Goal: Obtain resource: Obtain resource

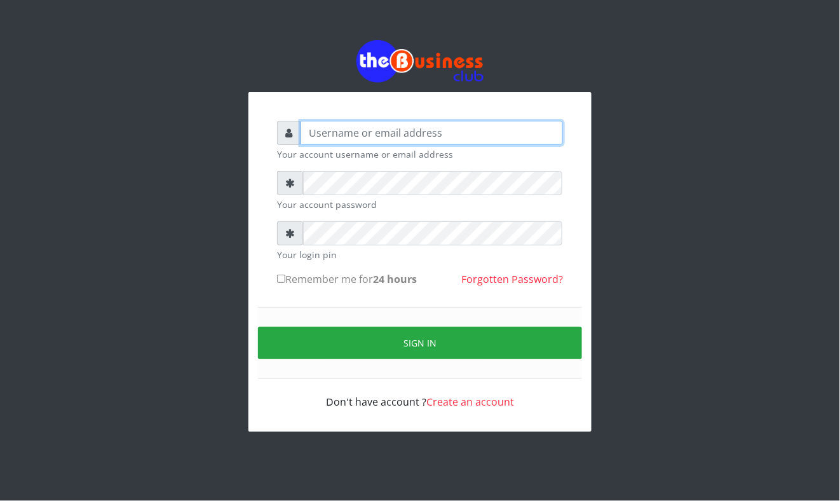
type input "Mavincio"
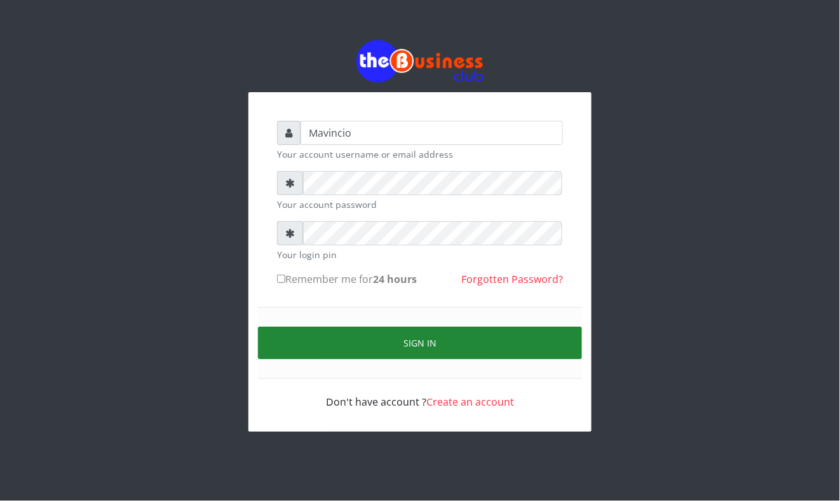
click at [412, 332] on button "Sign in" at bounding box center [420, 343] width 324 height 32
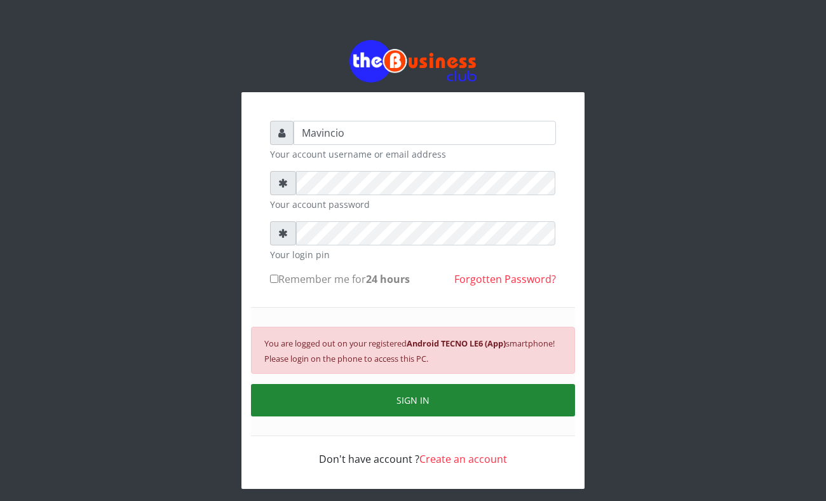
click at [426, 388] on button "SIGN IN" at bounding box center [413, 400] width 324 height 32
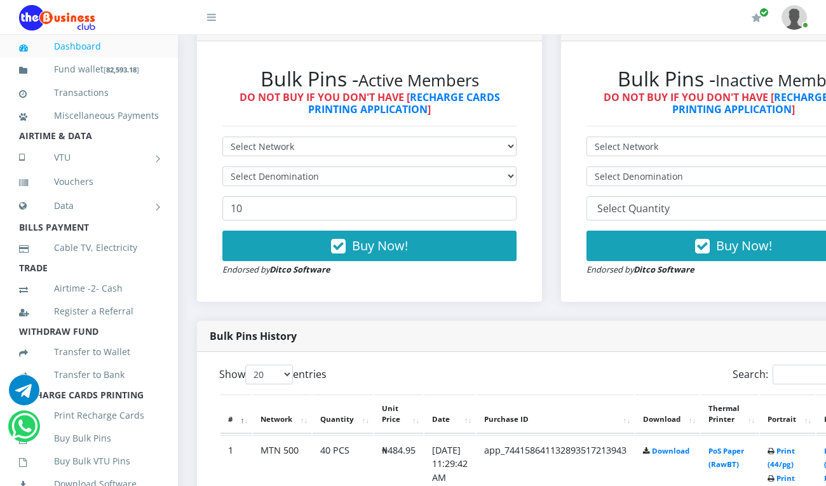
scroll to position [384, 0]
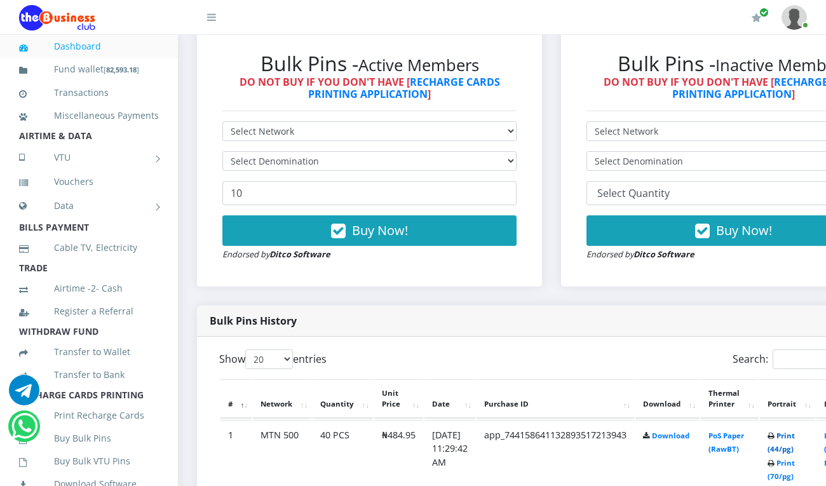
click at [795, 435] on link "Print (44/pg)" at bounding box center [781, 443] width 27 height 24
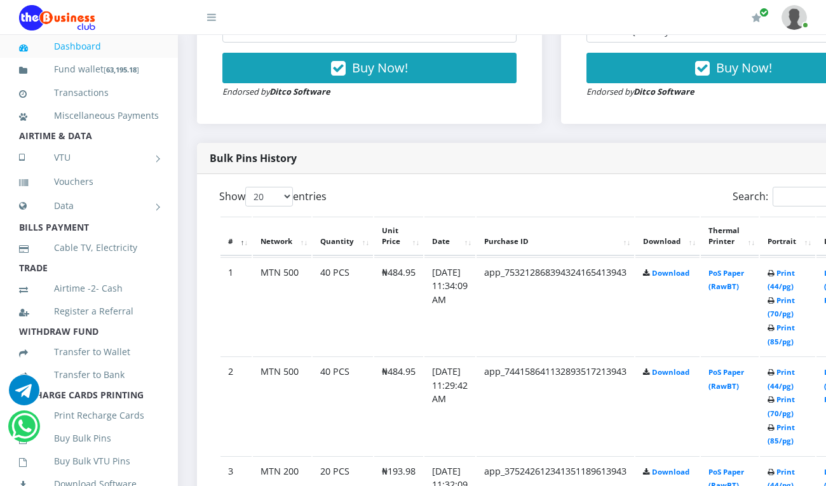
scroll to position [586, 0]
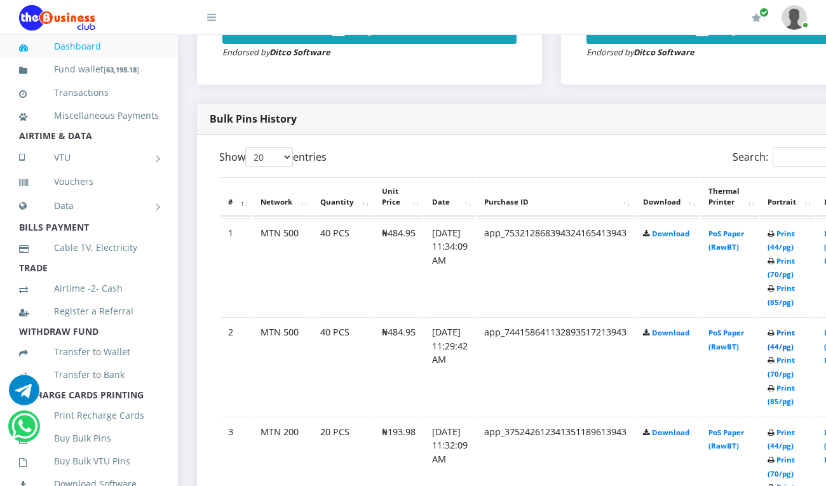
click at [795, 334] on link "Print (44/pg)" at bounding box center [781, 340] width 27 height 24
click at [795, 336] on link "Print (44/pg)" at bounding box center [781, 341] width 27 height 24
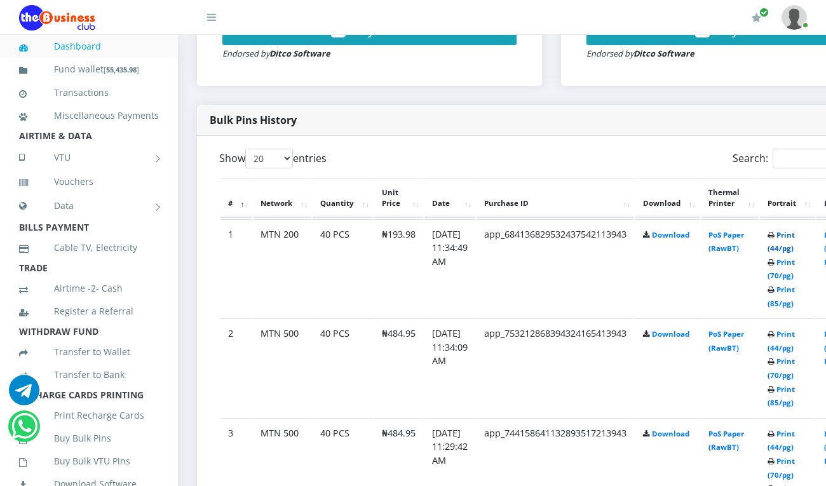
click at [795, 238] on link "Print (44/pg)" at bounding box center [781, 242] width 27 height 24
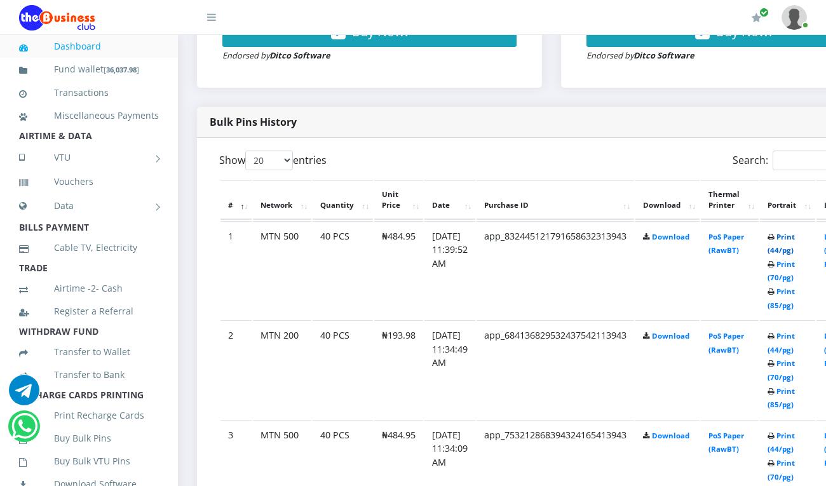
click at [795, 238] on link "Print (44/pg)" at bounding box center [781, 244] width 27 height 24
click at [794, 240] on link "Print (44/pg)" at bounding box center [781, 245] width 27 height 24
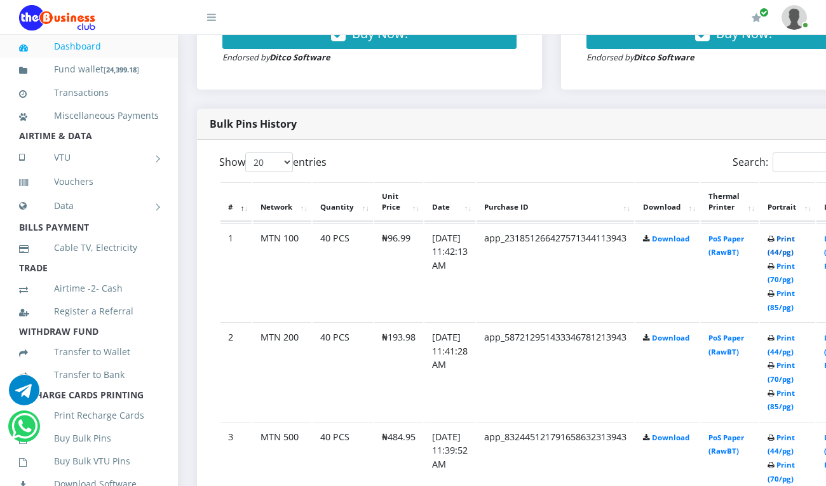
click at [795, 238] on link "Print (44/pg)" at bounding box center [781, 246] width 27 height 24
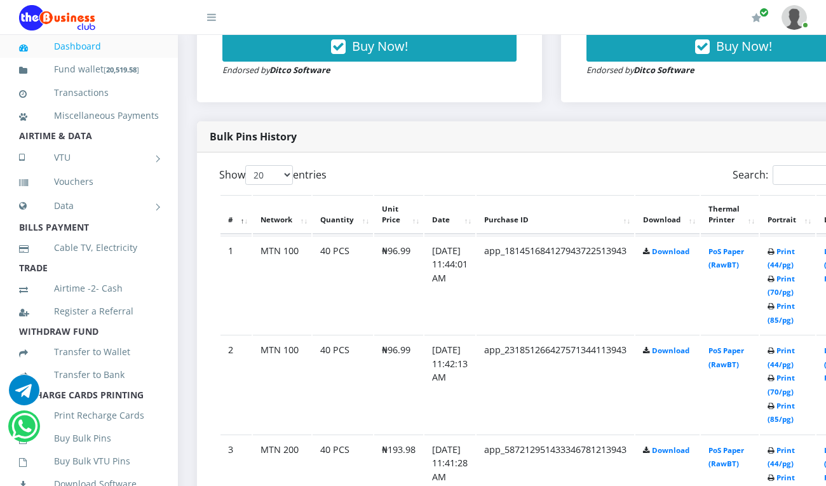
scroll to position [587, 0]
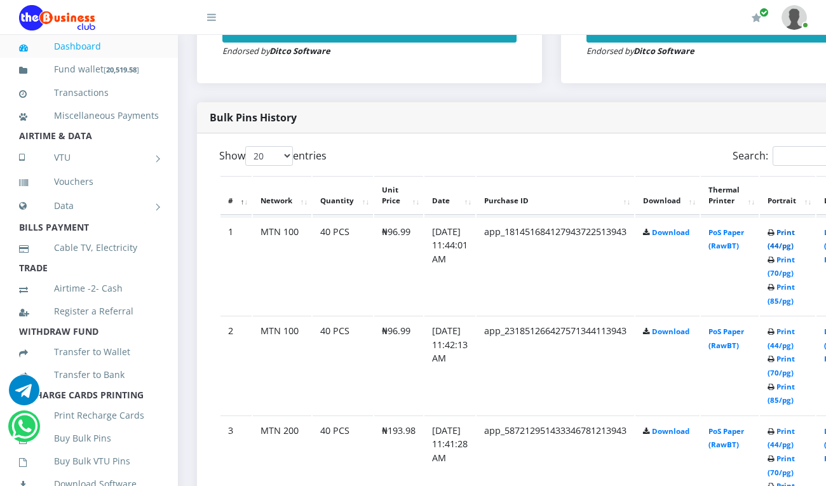
click at [795, 234] on link "Print (44/pg)" at bounding box center [781, 239] width 27 height 24
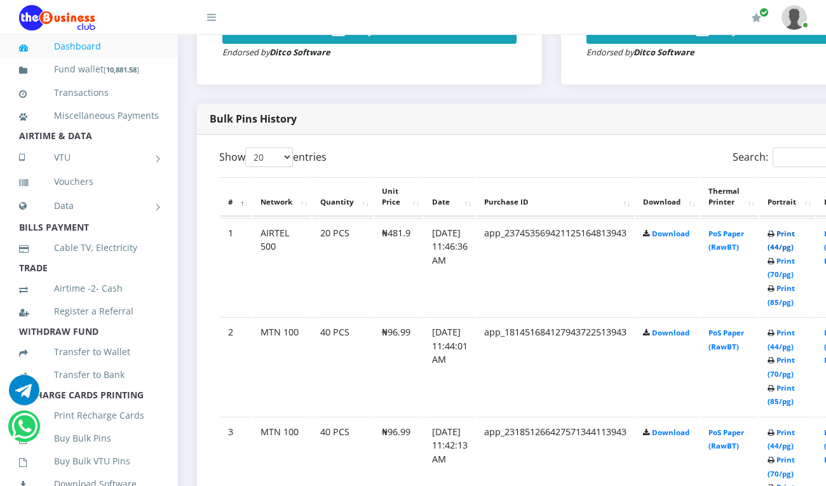
click at [795, 236] on link "Print (44/pg)" at bounding box center [781, 241] width 27 height 24
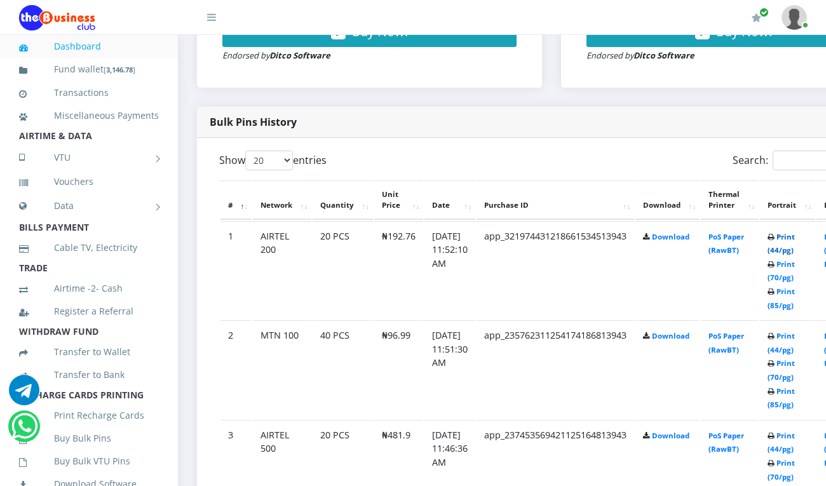
click at [795, 237] on link "Print (44/pg)" at bounding box center [781, 244] width 27 height 24
click at [795, 338] on link "Print (44/pg)" at bounding box center [781, 344] width 27 height 24
